Goal: Task Accomplishment & Management: Manage account settings

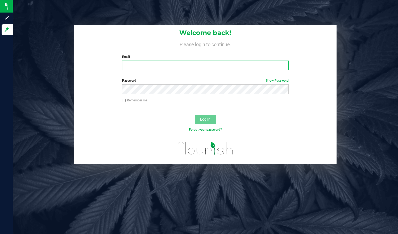
type input "[PERSON_NAME][EMAIL_ADDRESS][DOMAIN_NAME]"
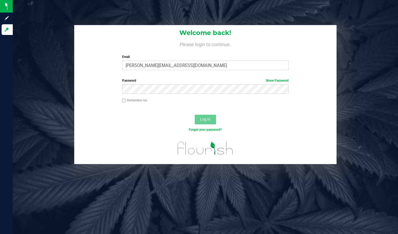
click at [123, 100] on input "Remember me" at bounding box center [124, 101] width 4 height 4
checkbox input "true"
click at [206, 122] on button "Log In" at bounding box center [205, 120] width 21 height 10
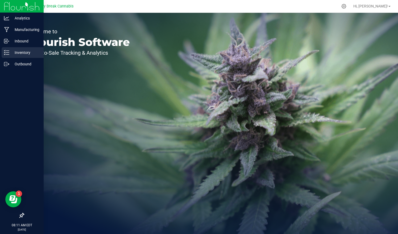
click at [14, 52] on p "Inventory" at bounding box center [25, 52] width 32 height 6
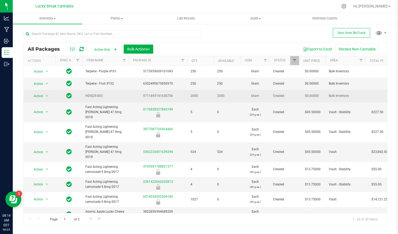
drag, startPoint x: 218, startPoint y: 68, endPoint x: 226, endPoint y: 98, distance: 31.3
click at [226, 98] on tbody "Action Action Adjust qty Create package Edit attributes Global inventory Locate…" at bounding box center [385, 220] width 722 height 310
drag, startPoint x: 226, startPoint y: 98, endPoint x: 230, endPoint y: 97, distance: 4.6
click at [230, 97] on span "2000" at bounding box center [227, 95] width 20 height 5
drag, startPoint x: 224, startPoint y: 95, endPoint x: 216, endPoint y: 94, distance: 8.1
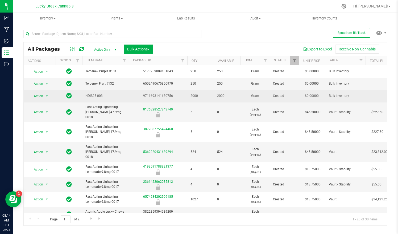
click at [216, 94] on td "2000" at bounding box center [227, 96] width 27 height 12
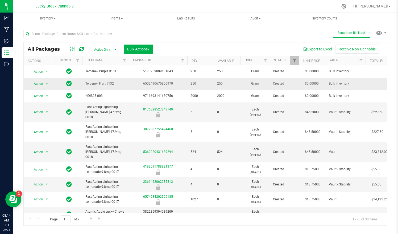
drag, startPoint x: 216, startPoint y: 94, endPoint x: 218, endPoint y: 83, distance: 11.3
click at [218, 83] on span "250" at bounding box center [227, 83] width 20 height 5
